Goal: Information Seeking & Learning: Learn about a topic

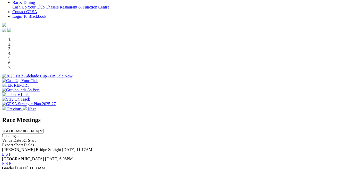
scroll to position [152, 0]
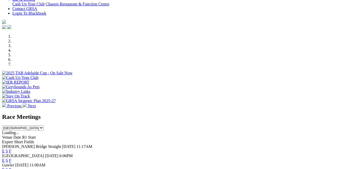
click at [5, 168] on link "E" at bounding box center [3, 170] width 3 height 4
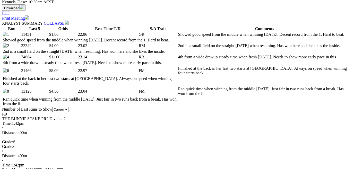
scroll to position [269, 0]
